Goal: Information Seeking & Learning: Learn about a topic

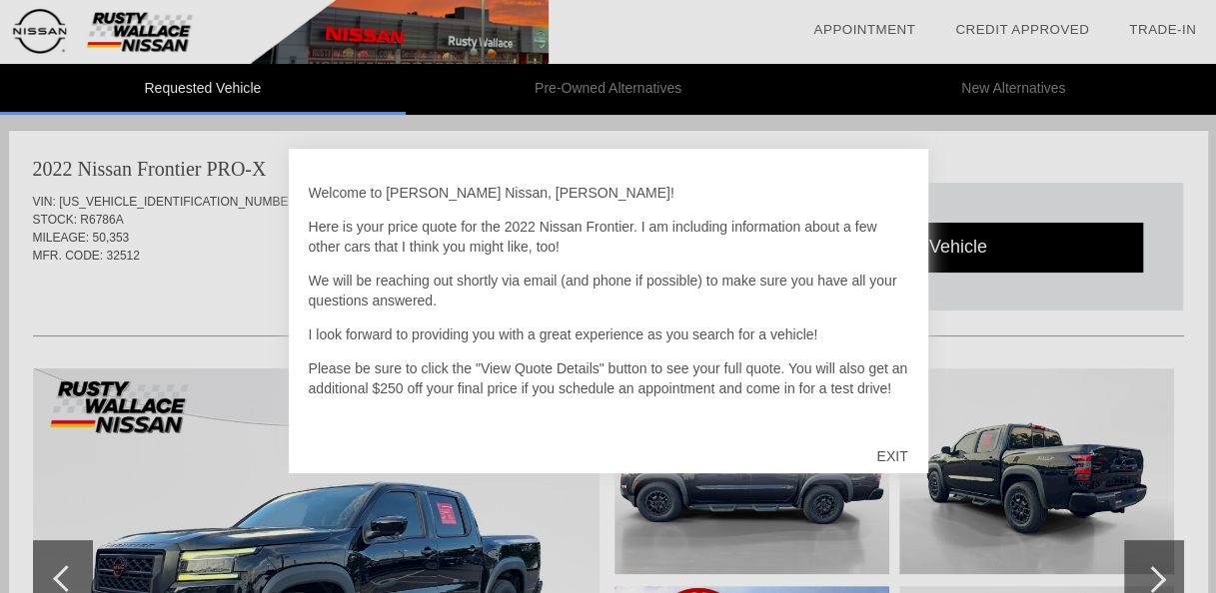
scroll to position [100, 0]
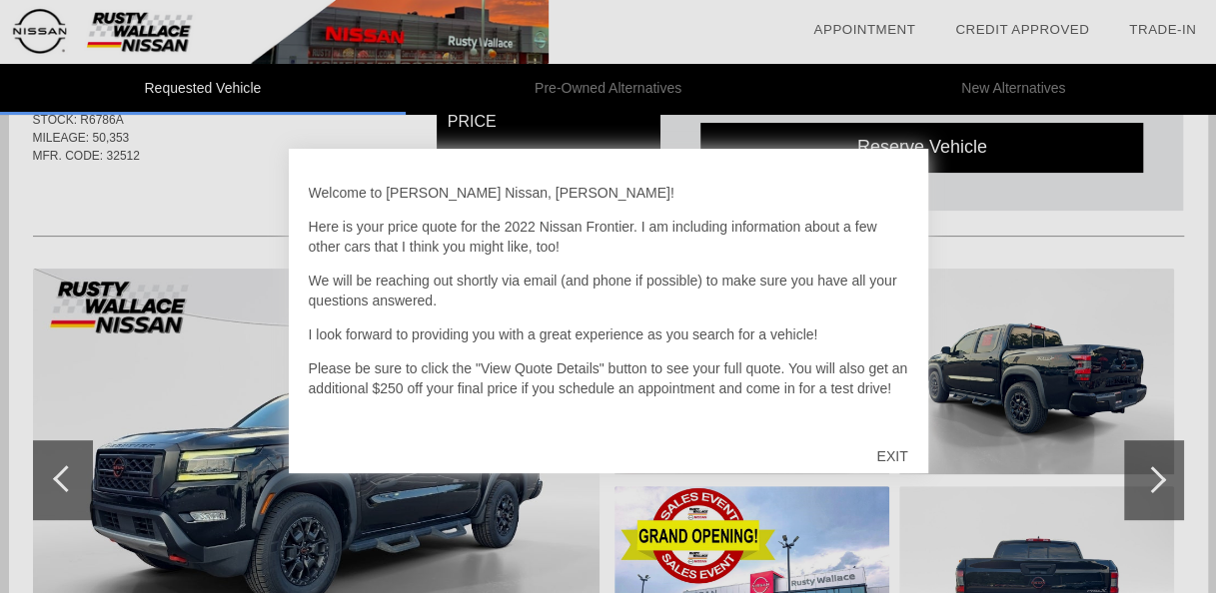
click at [888, 448] on div "EXIT" at bounding box center [891, 456] width 71 height 60
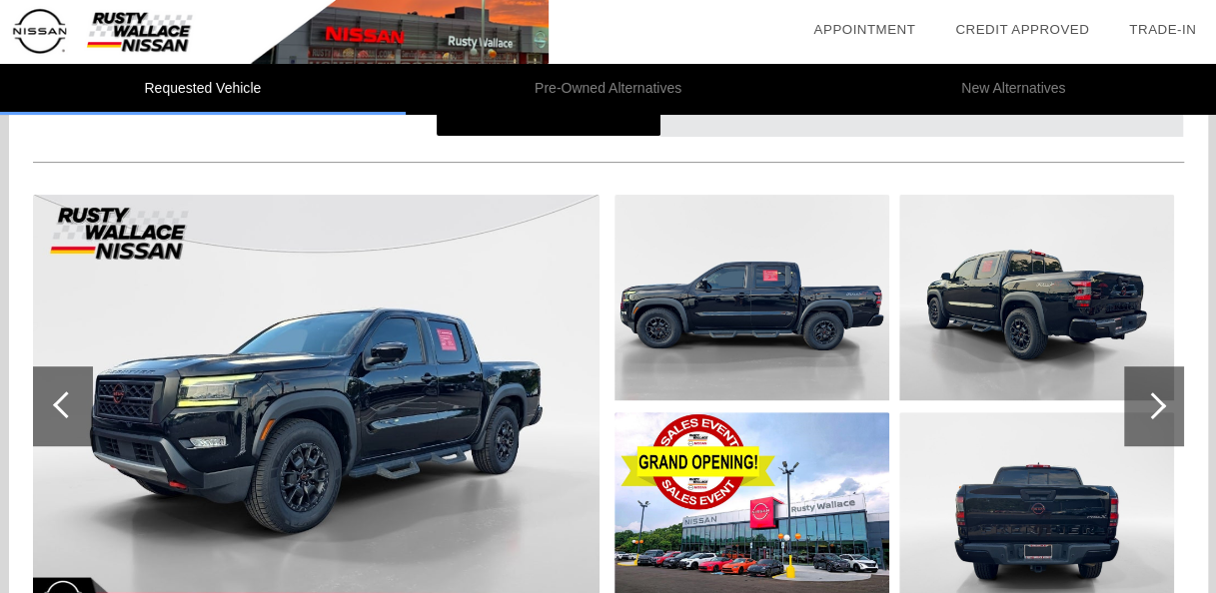
scroll to position [200, 0]
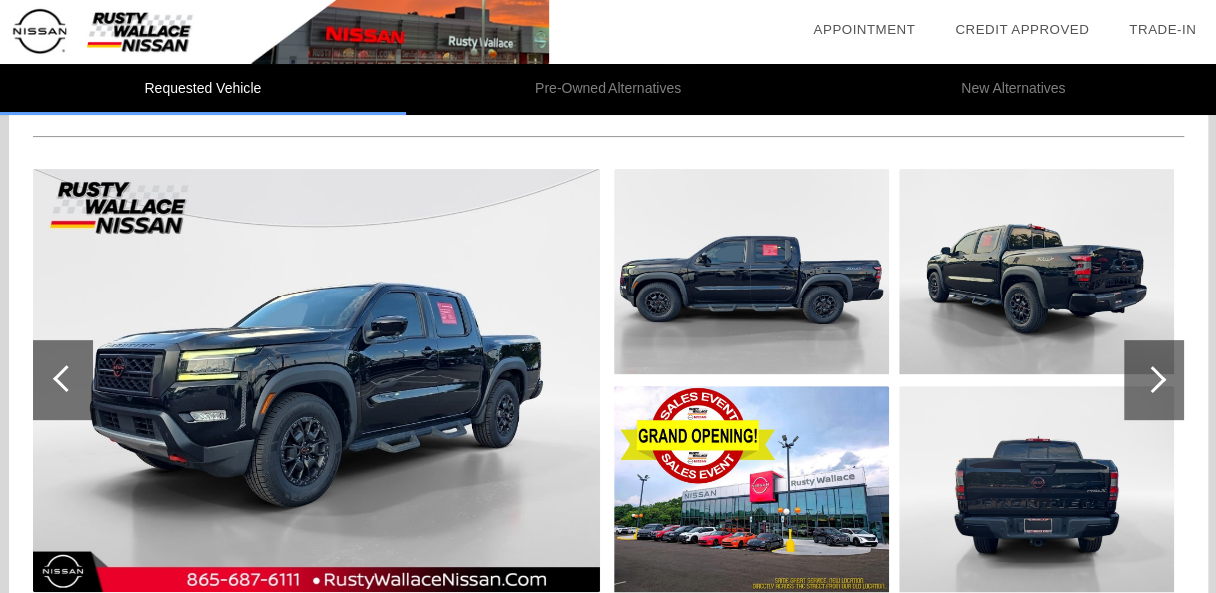
click at [1167, 387] on div at bounding box center [1154, 381] width 60 height 80
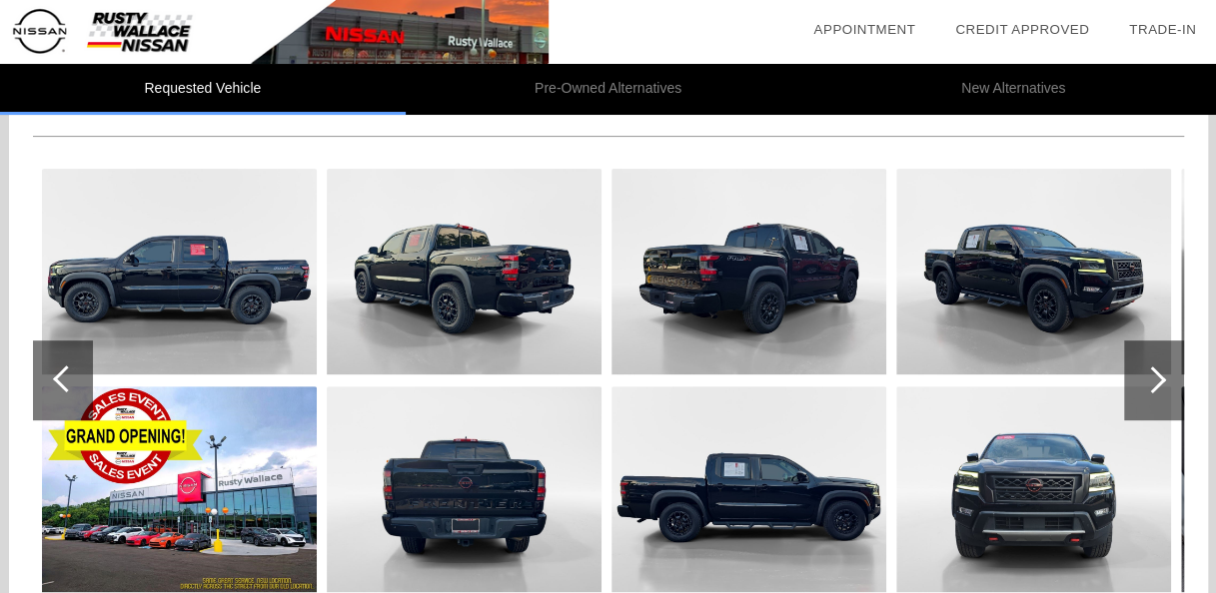
click at [1158, 384] on div at bounding box center [1152, 380] width 27 height 27
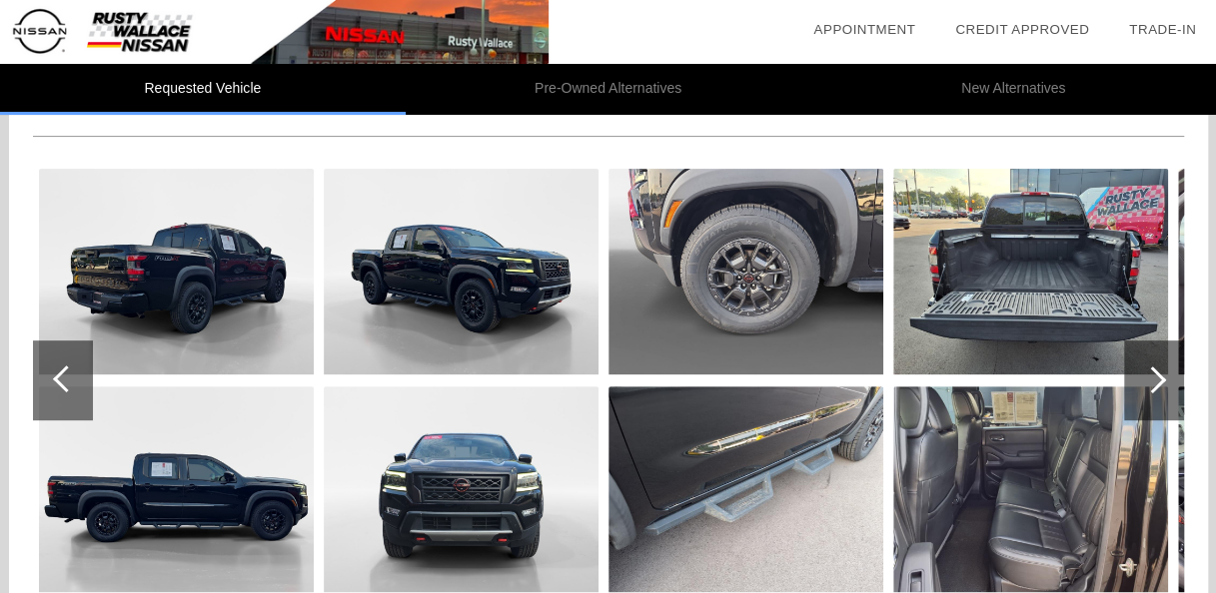
click at [1160, 372] on div at bounding box center [1154, 381] width 60 height 80
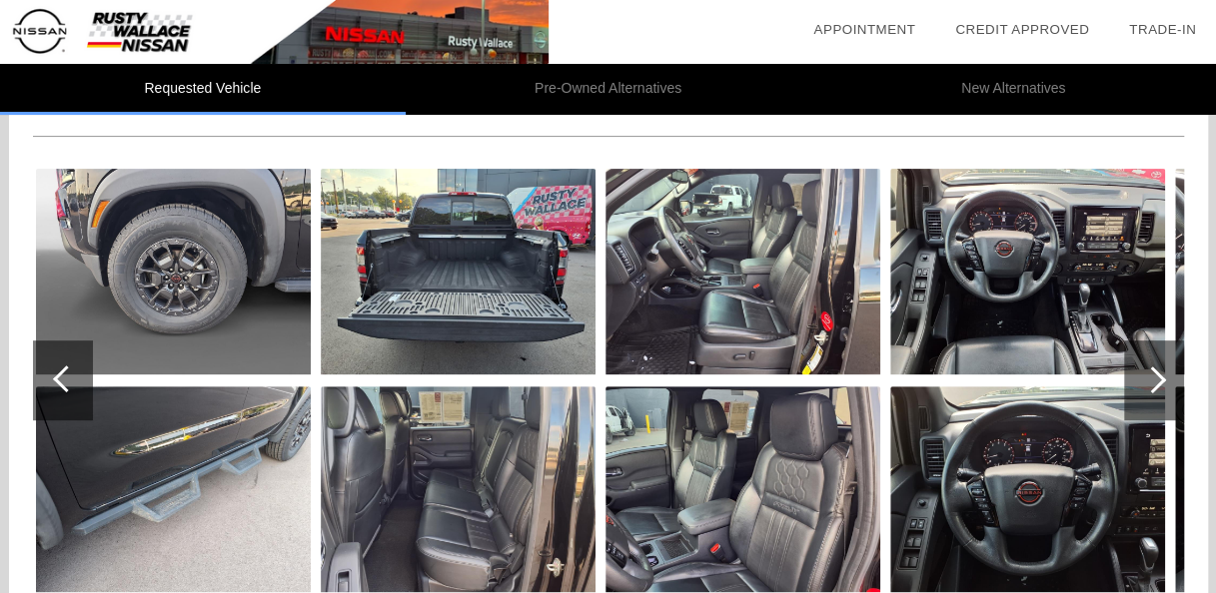
click at [1160, 372] on div at bounding box center [1154, 381] width 60 height 80
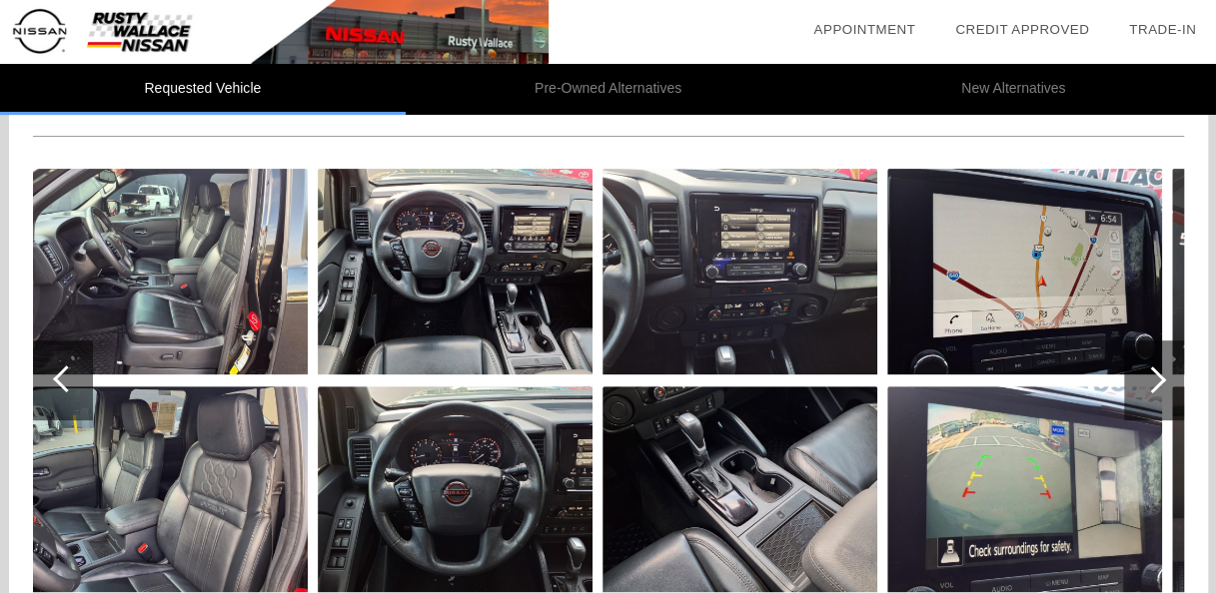
click at [1160, 372] on div at bounding box center [1154, 381] width 60 height 80
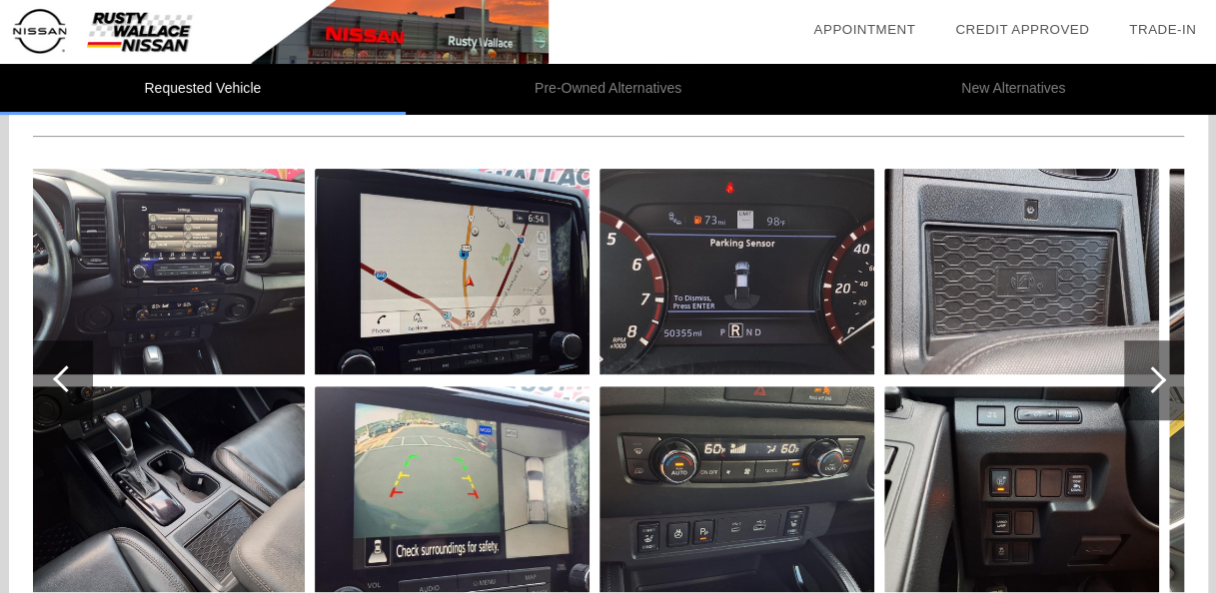
click at [1160, 372] on div at bounding box center [1154, 381] width 60 height 80
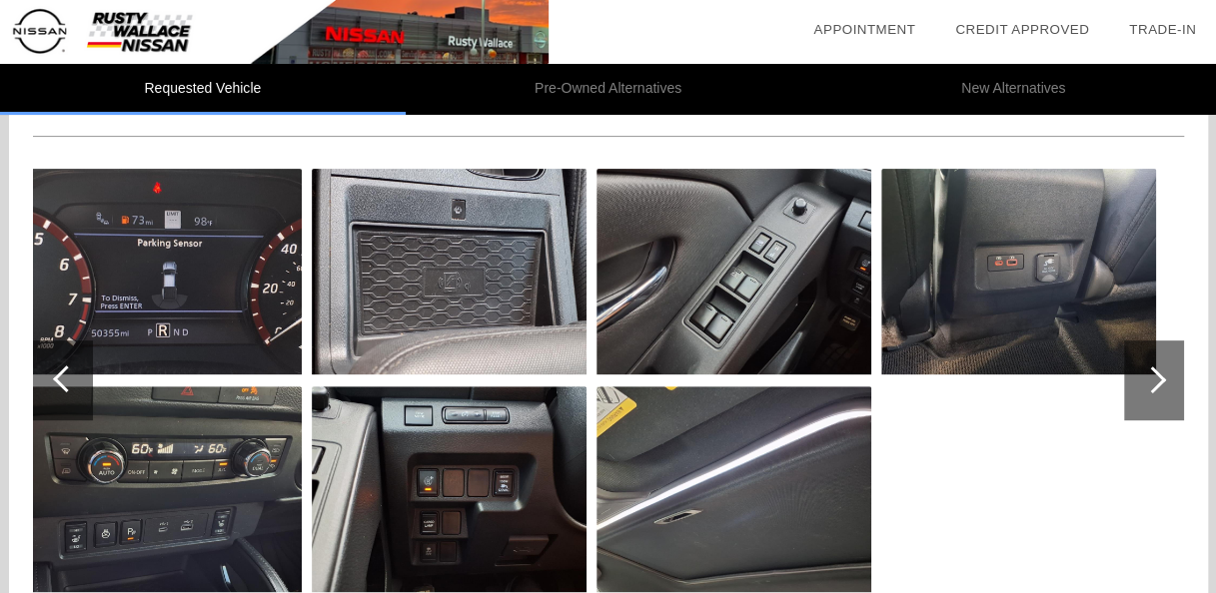
click at [695, 515] on img at bounding box center [733, 490] width 275 height 206
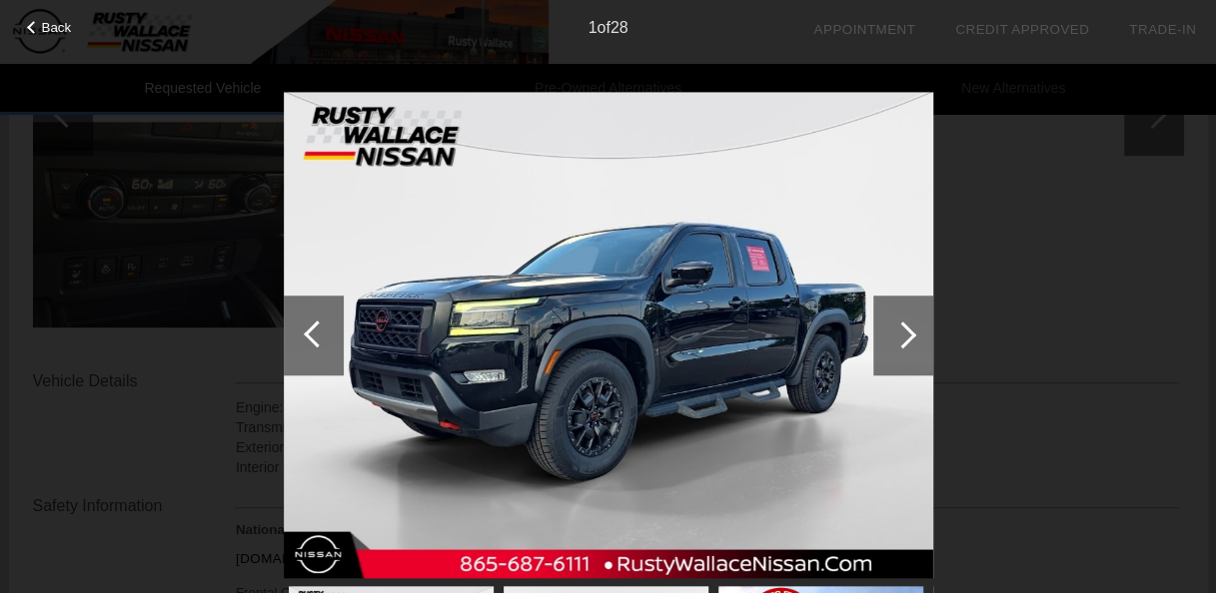
scroll to position [499, 0]
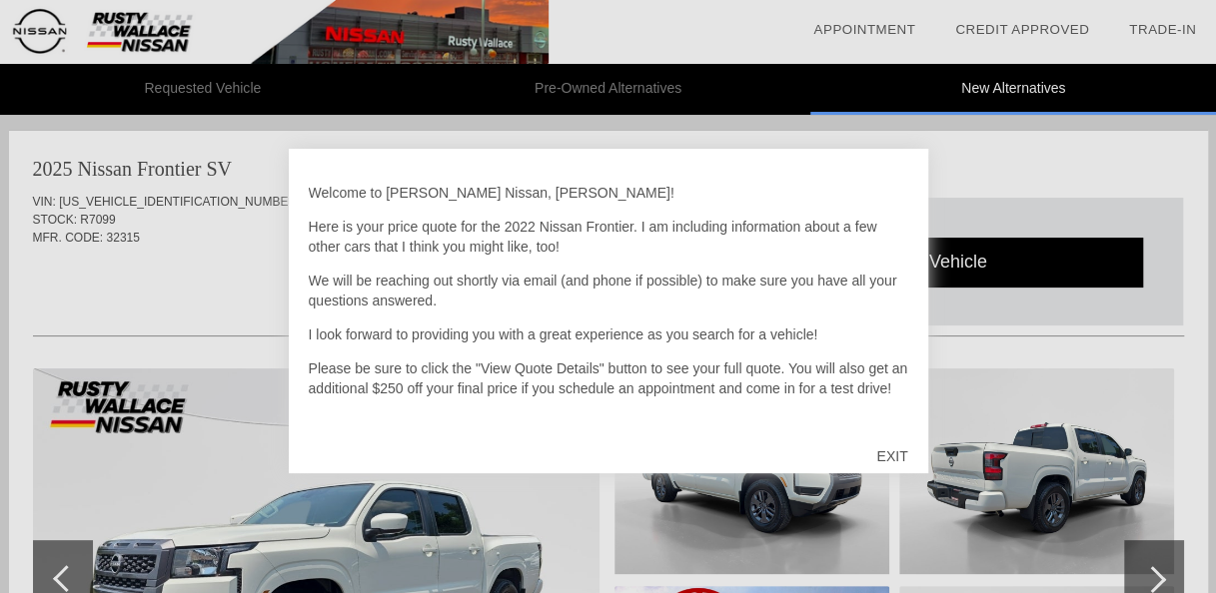
click at [893, 448] on div "EXIT" at bounding box center [891, 456] width 71 height 60
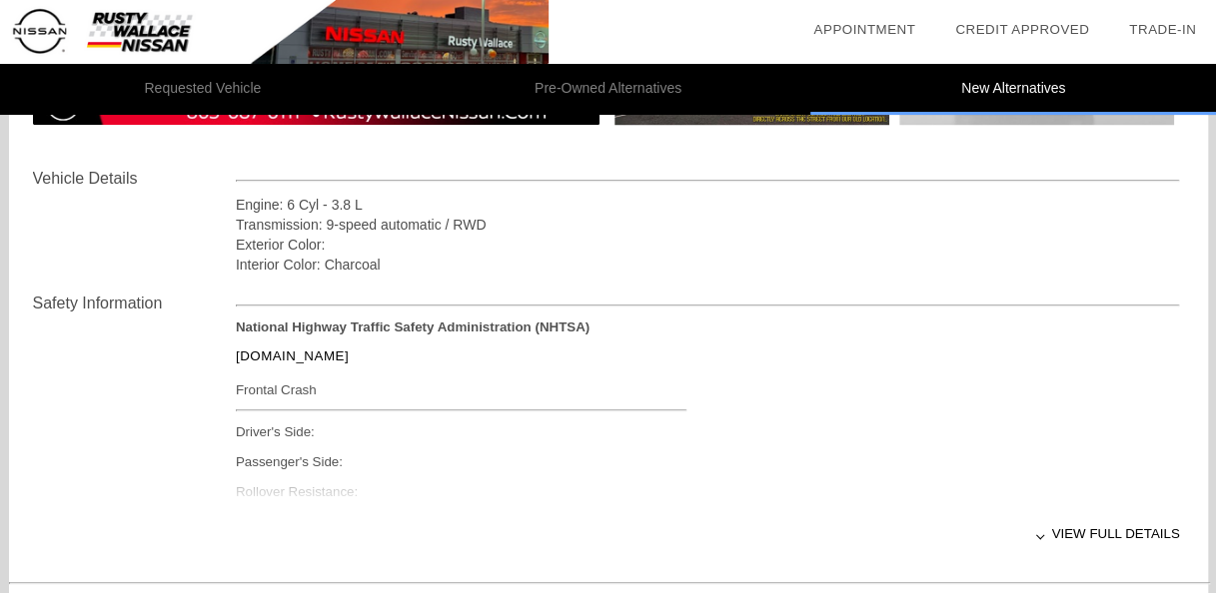
scroll to position [699, 0]
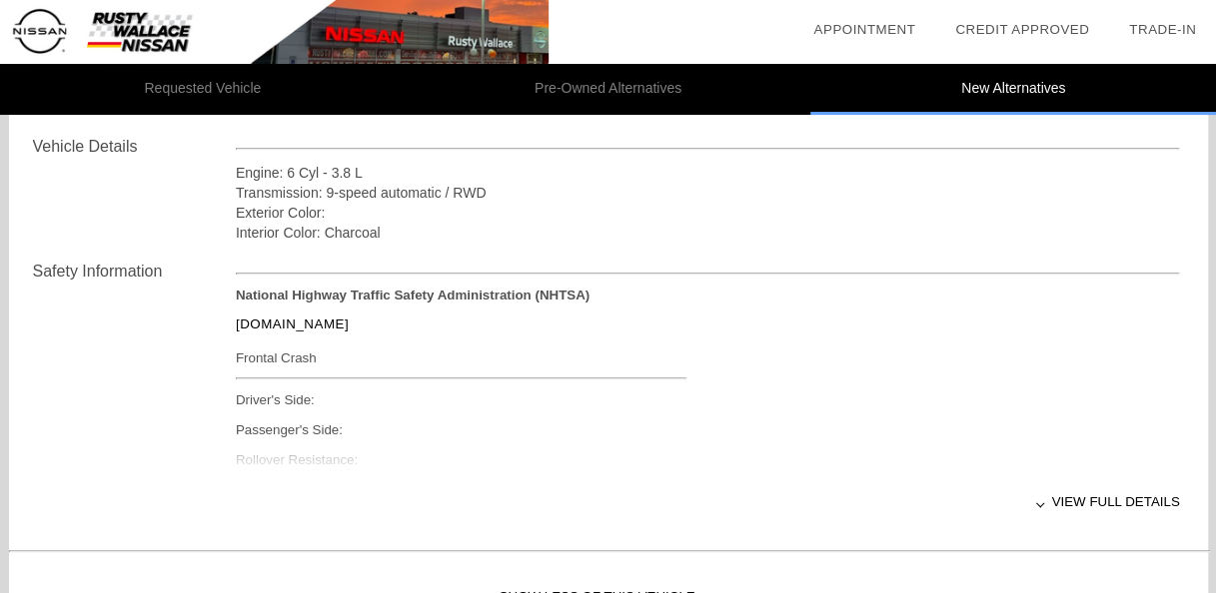
click at [1115, 503] on div "View full details" at bounding box center [708, 501] width 944 height 49
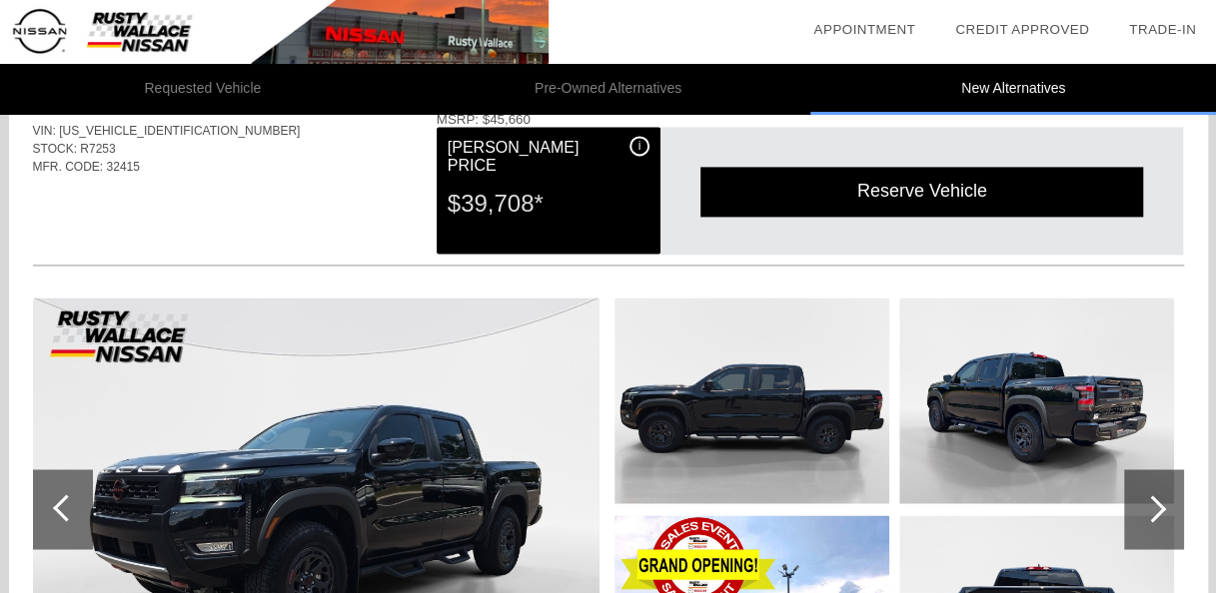
scroll to position [1298, 0]
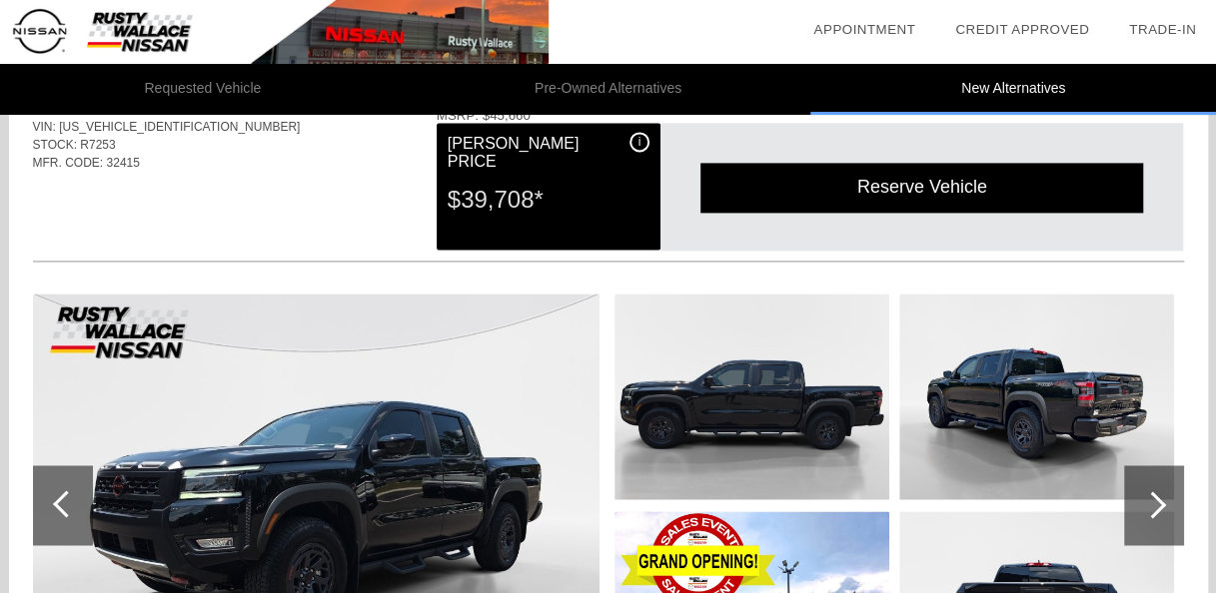
click at [1143, 483] on div at bounding box center [1154, 505] width 60 height 80
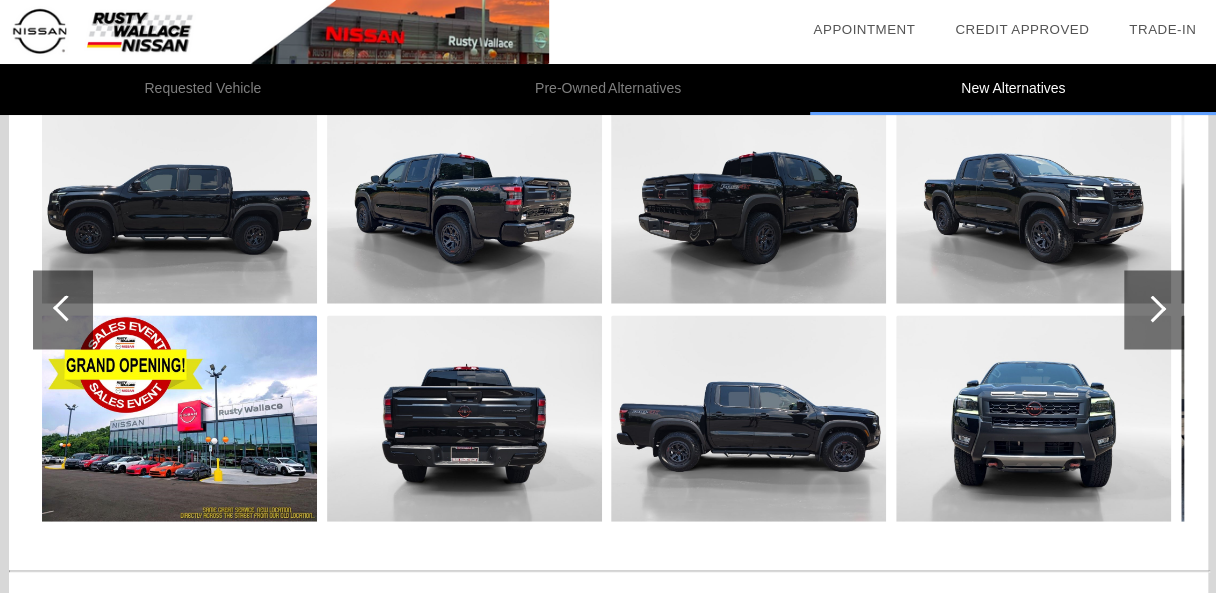
scroll to position [1498, 0]
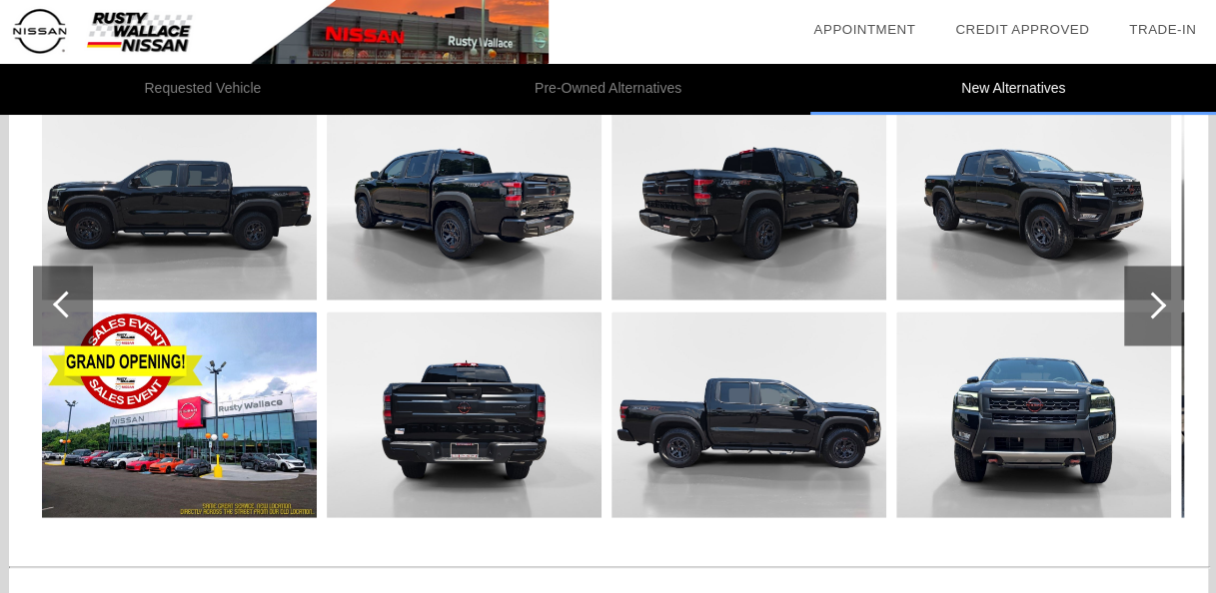
click at [1148, 302] on div at bounding box center [1152, 305] width 27 height 27
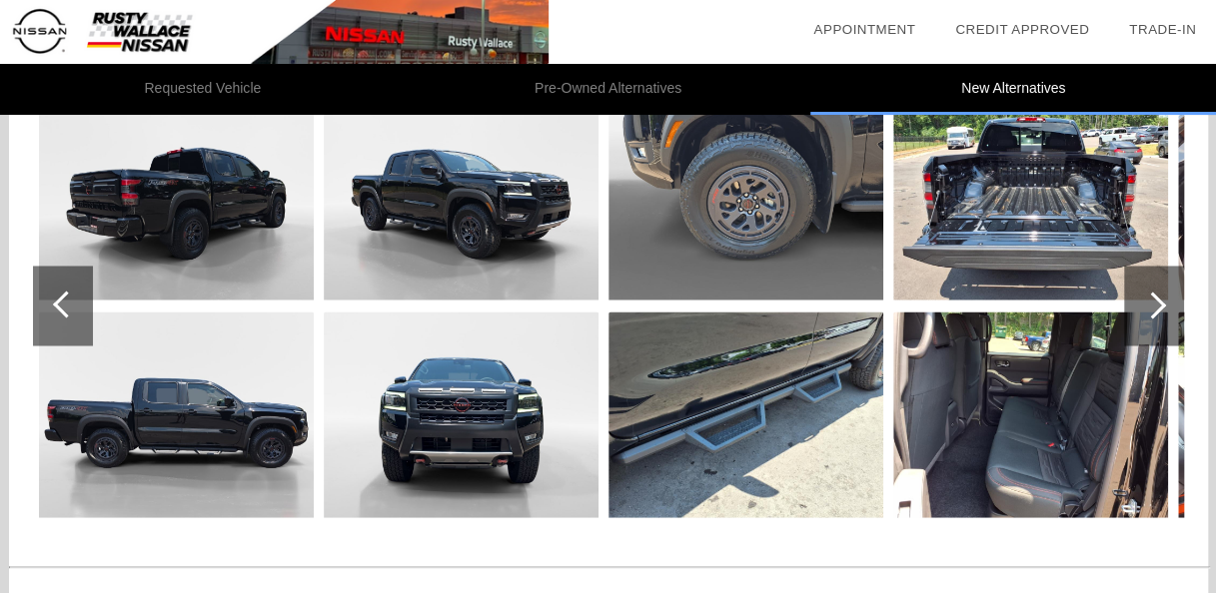
click at [1148, 302] on div at bounding box center [1152, 305] width 27 height 27
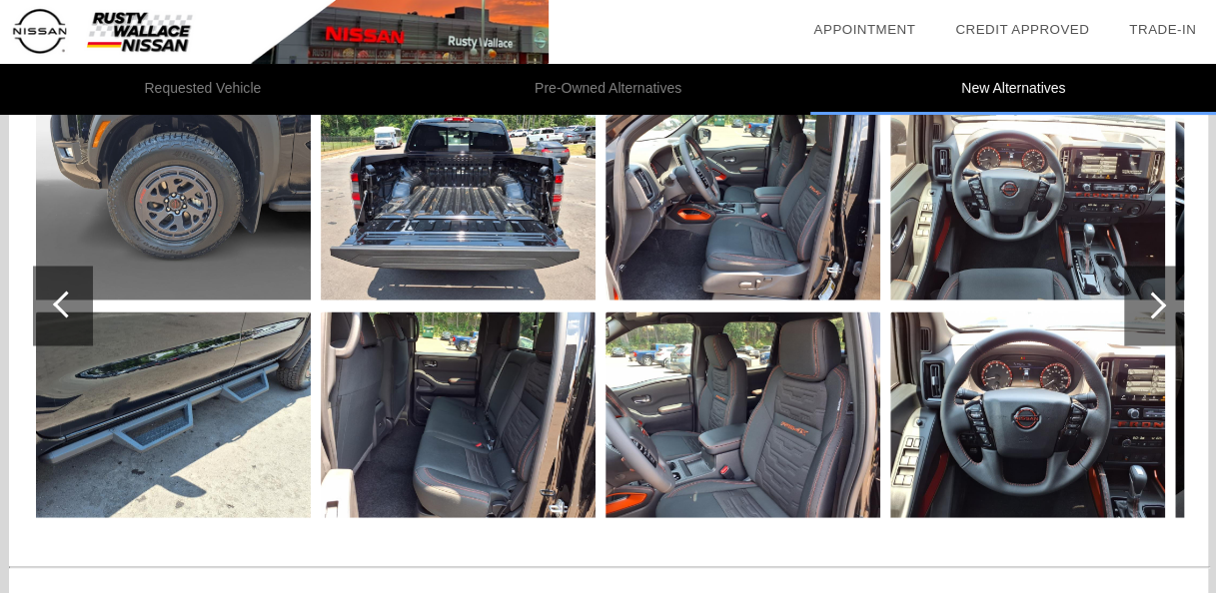
click at [1148, 302] on div at bounding box center [1152, 305] width 27 height 27
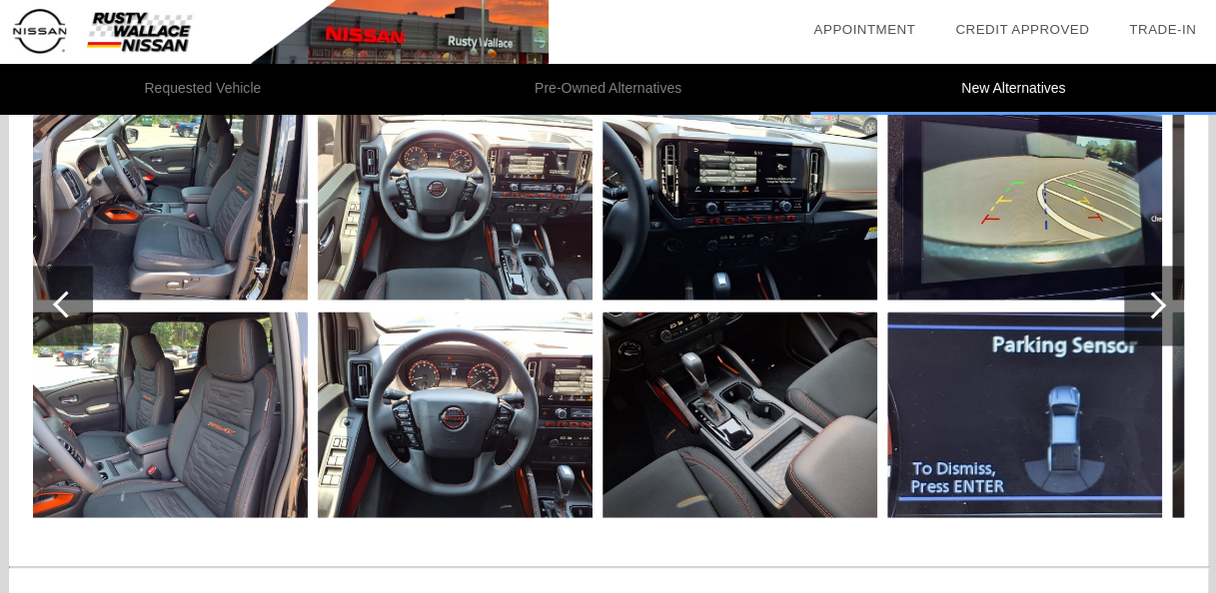
click at [1148, 302] on div at bounding box center [1152, 305] width 27 height 27
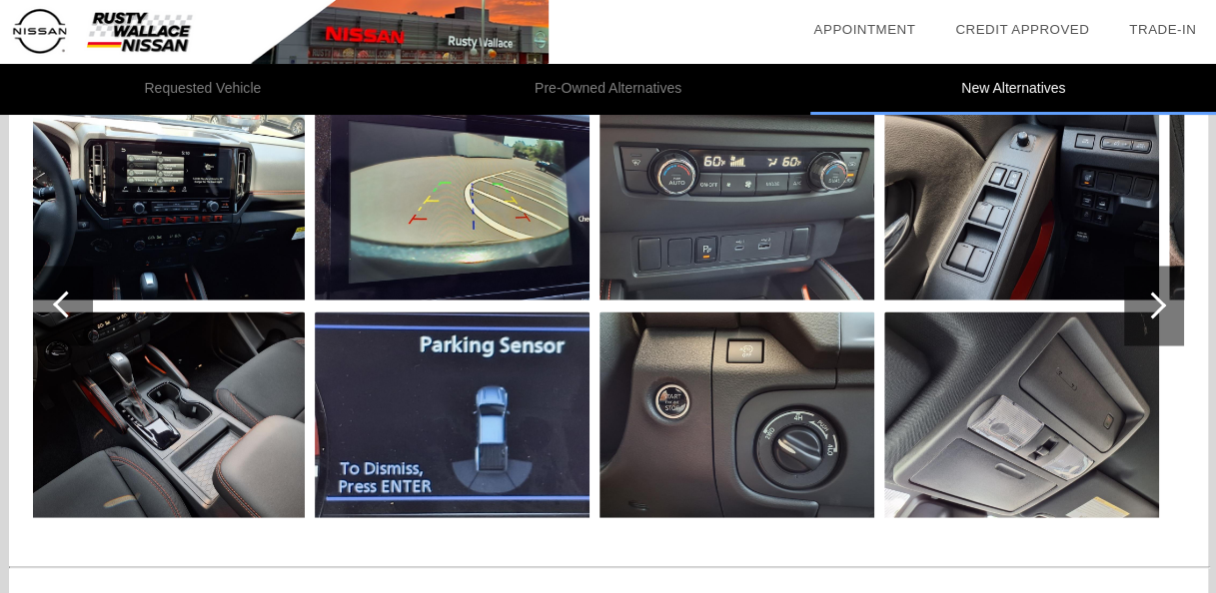
click at [1148, 302] on div at bounding box center [1152, 305] width 27 height 27
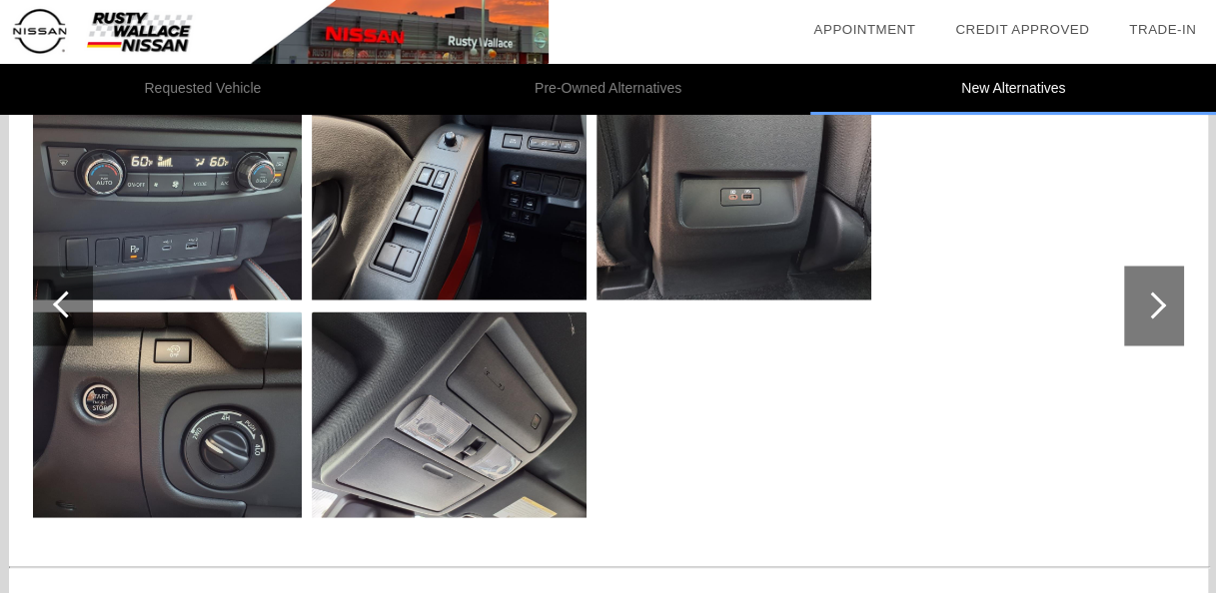
scroll to position [1598, 0]
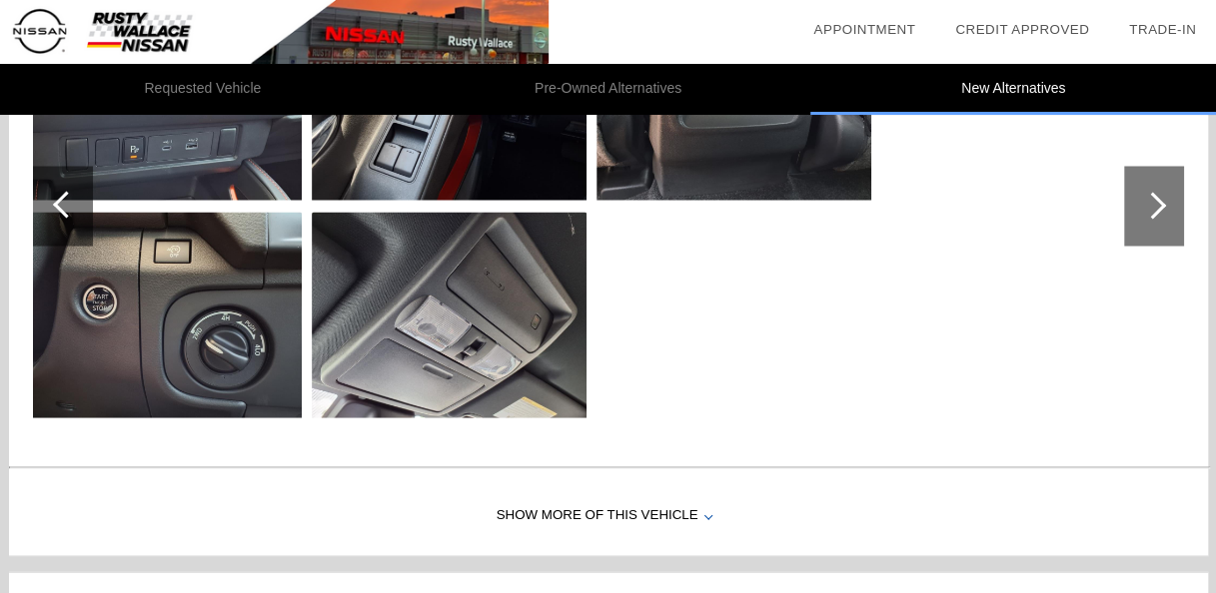
click at [651, 511] on div "Show More of this Vehicle" at bounding box center [608, 515] width 1199 height 80
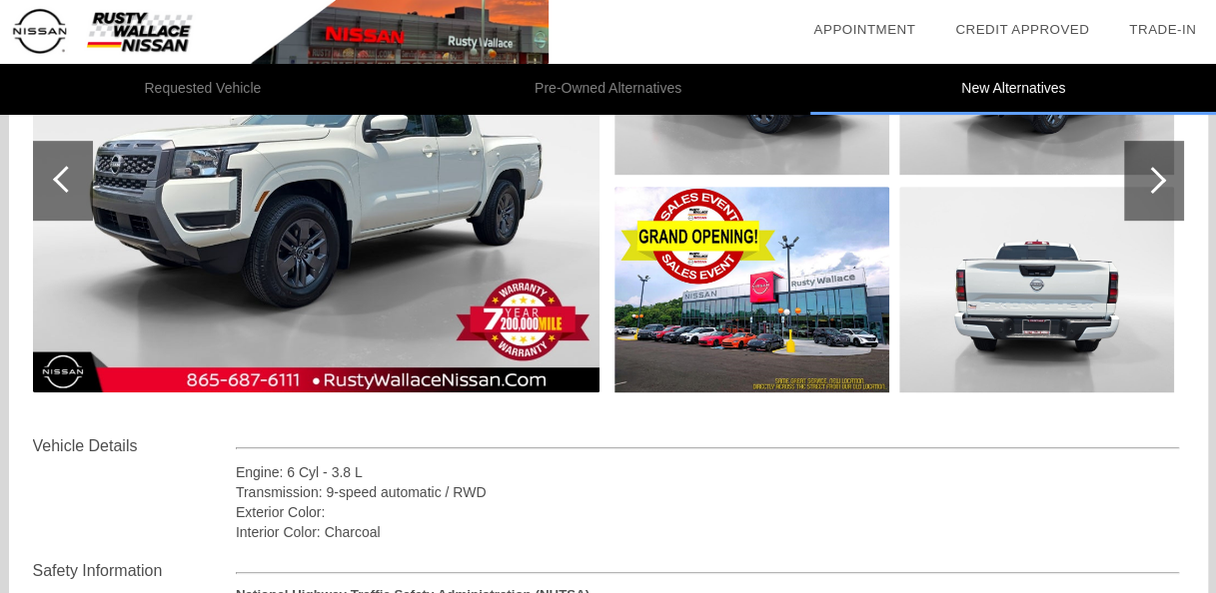
scroll to position [0, 0]
